Goal: Task Accomplishment & Management: Manage account settings

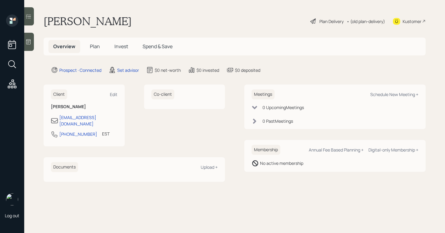
click at [26, 46] on div at bounding box center [29, 42] width 10 height 18
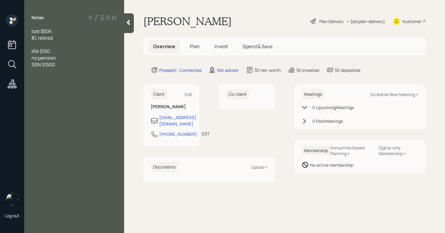
click at [59, 50] on div "IRA $150" at bounding box center [73, 51] width 85 height 7
click at [29, 74] on div "lost $50K 81, retired IRA $150K no pension SSN $1500" at bounding box center [74, 51] width 100 height 47
click at [98, 71] on div at bounding box center [73, 71] width 85 height 7
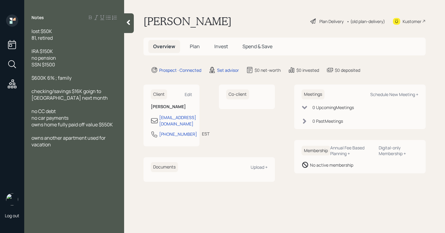
click at [30, 163] on div "Notes lost $50K 81, retired IRA $150K no pension SSN $1500 $600K 6% ; family ch…" at bounding box center [74, 120] width 100 height 211
click at [60, 149] on div at bounding box center [73, 151] width 85 height 7
click at [59, 170] on div "- card" at bounding box center [73, 171] width 85 height 7
click at [397, 95] on div "Schedule New Meeting +" at bounding box center [394, 94] width 48 height 6
click at [410, 95] on main "[PERSON_NAME] Plan Delivery • (old plan-delivery) Kustomer Overview Plan Invest…" at bounding box center [284, 116] width 321 height 233
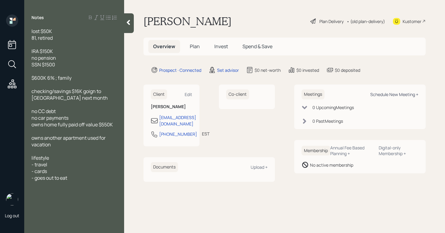
select select "round-[PERSON_NAME]"
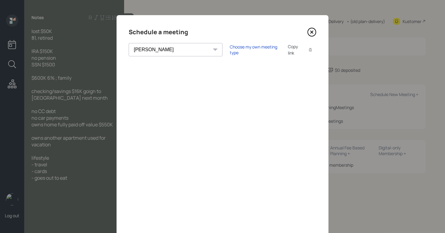
click at [311, 32] on icon at bounding box center [312, 32] width 2 height 2
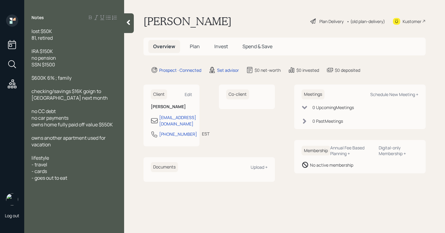
click at [30, 31] on div "lost $50K 81, retired IRA $150K no pension SSN $1500 $600K 6% ; family checking…" at bounding box center [74, 108] width 100 height 160
click at [31, 32] on div "lost $50K 81, retired IRA $150K no pension SSN $1500 $600K 6% ; family checking…" at bounding box center [74, 108] width 100 height 160
click at [32, 31] on span "lost $50K" at bounding box center [41, 31] width 21 height 7
click at [87, 31] on div "concern: lost $50K" at bounding box center [73, 31] width 85 height 7
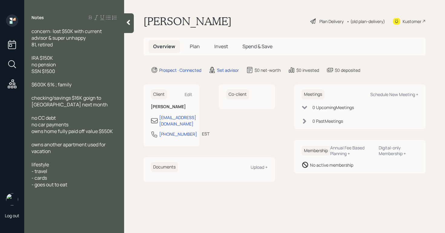
click at [32, 44] on span "81, retired" at bounding box center [41, 44] width 21 height 7
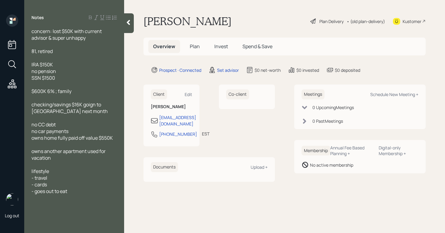
click at [63, 80] on div "SSN $1500" at bounding box center [73, 77] width 85 height 7
click at [91, 94] on div "$600K 6% ; family" at bounding box center [73, 91] width 85 height 7
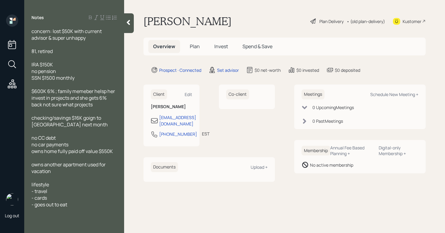
click at [54, 91] on span "$600K 6% ; family memeber helsp her invest in projects and she gets 6% back not…" at bounding box center [73, 98] width 84 height 20
click at [84, 118] on span "checking/savings $16K going to [GEOGRAPHIC_DATA] next month" at bounding box center [69, 120] width 76 height 13
click at [84, 122] on div "checking/savings $16K going to [GEOGRAPHIC_DATA] next month" at bounding box center [73, 120] width 85 height 13
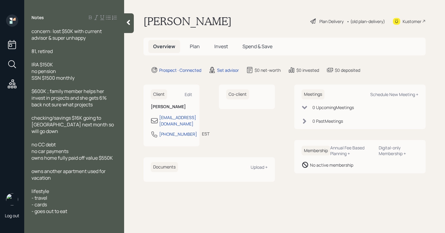
click at [58, 201] on div "- cards" at bounding box center [73, 204] width 85 height 7
click at [127, 21] on icon at bounding box center [128, 22] width 6 height 6
